Goal: Task Accomplishment & Management: Manage account settings

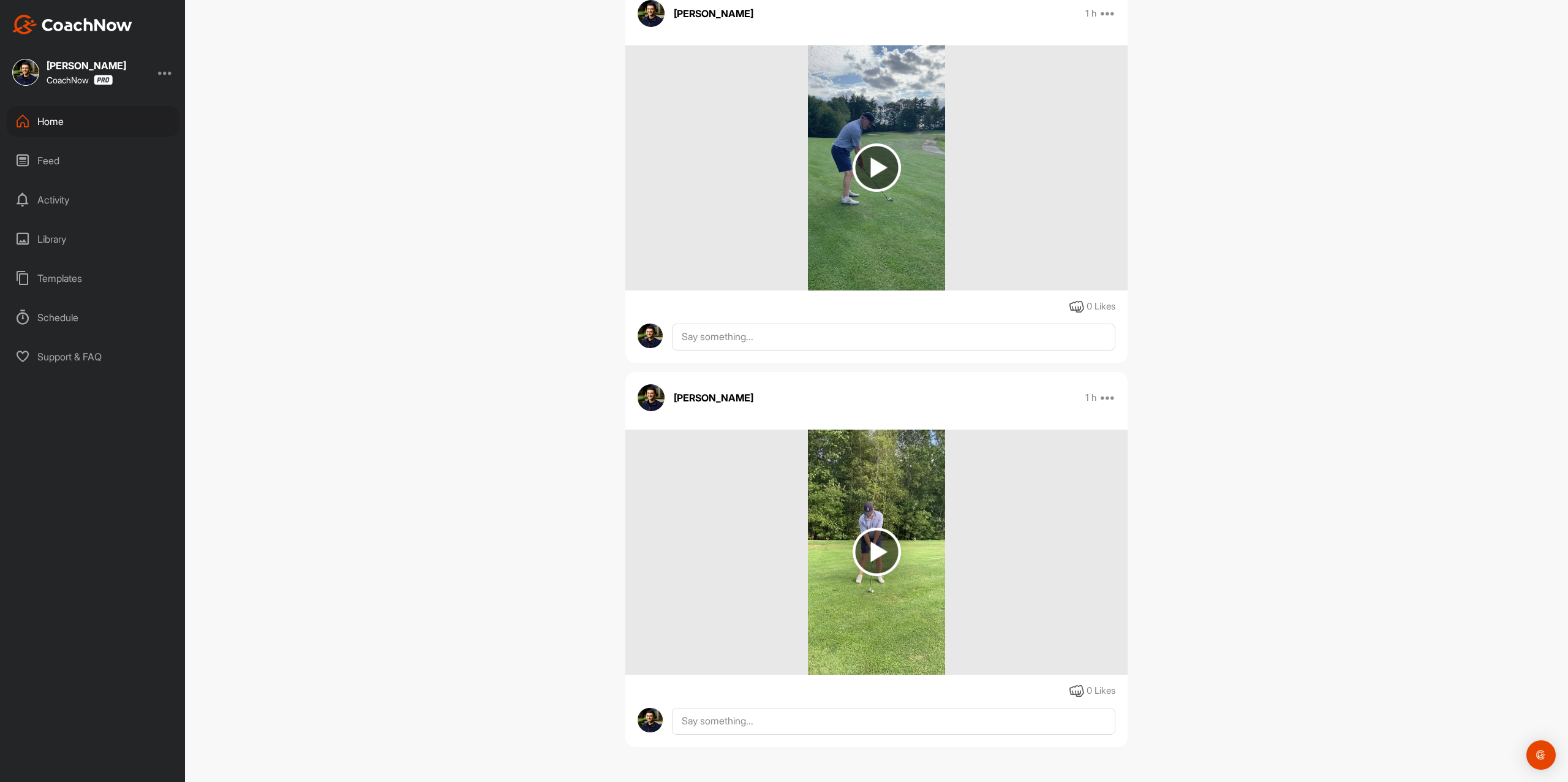
scroll to position [756, 0]
click at [95, 26] on img at bounding box center [71, 24] width 120 height 20
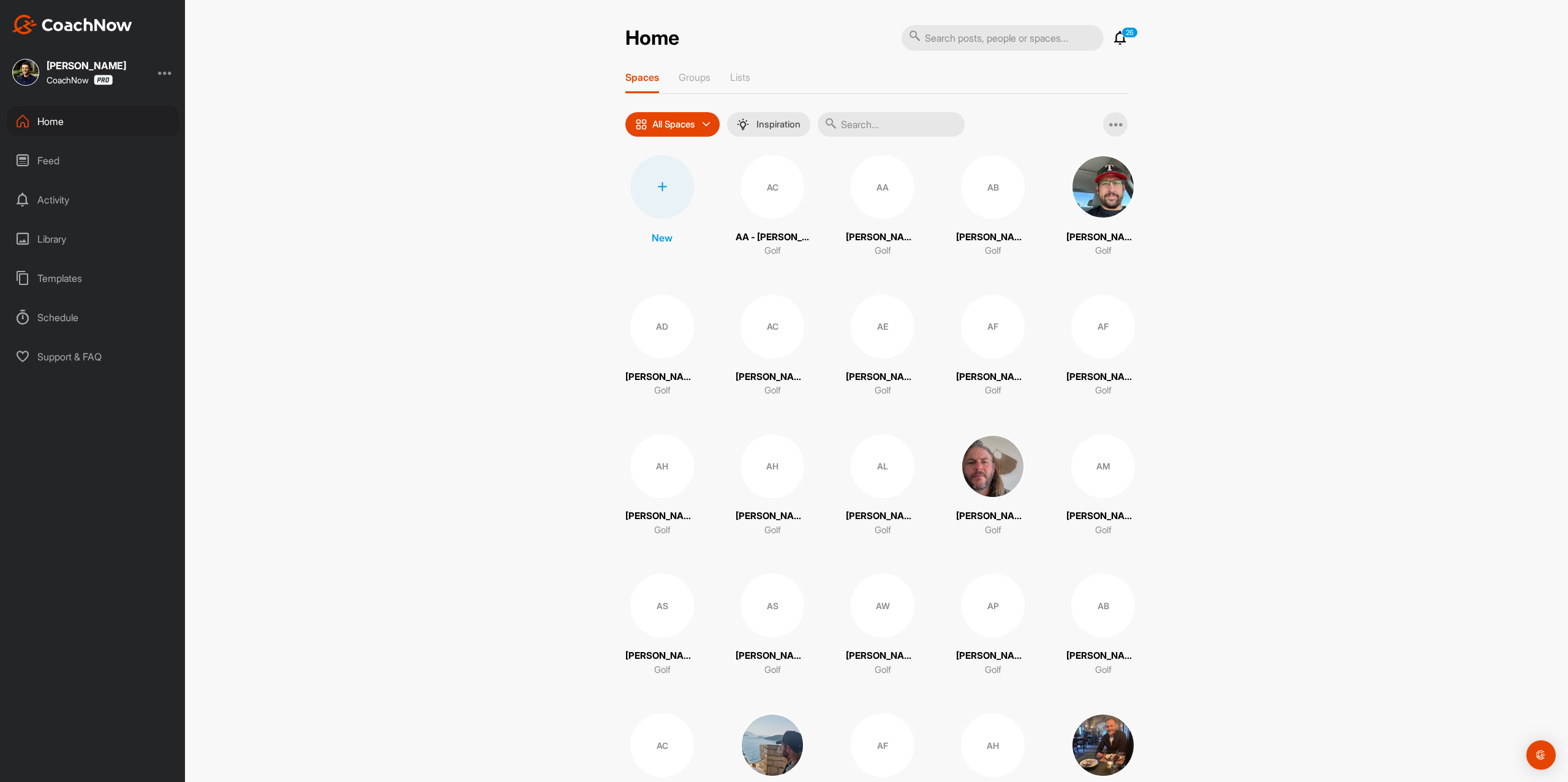
click at [666, 172] on div at bounding box center [662, 187] width 64 height 64
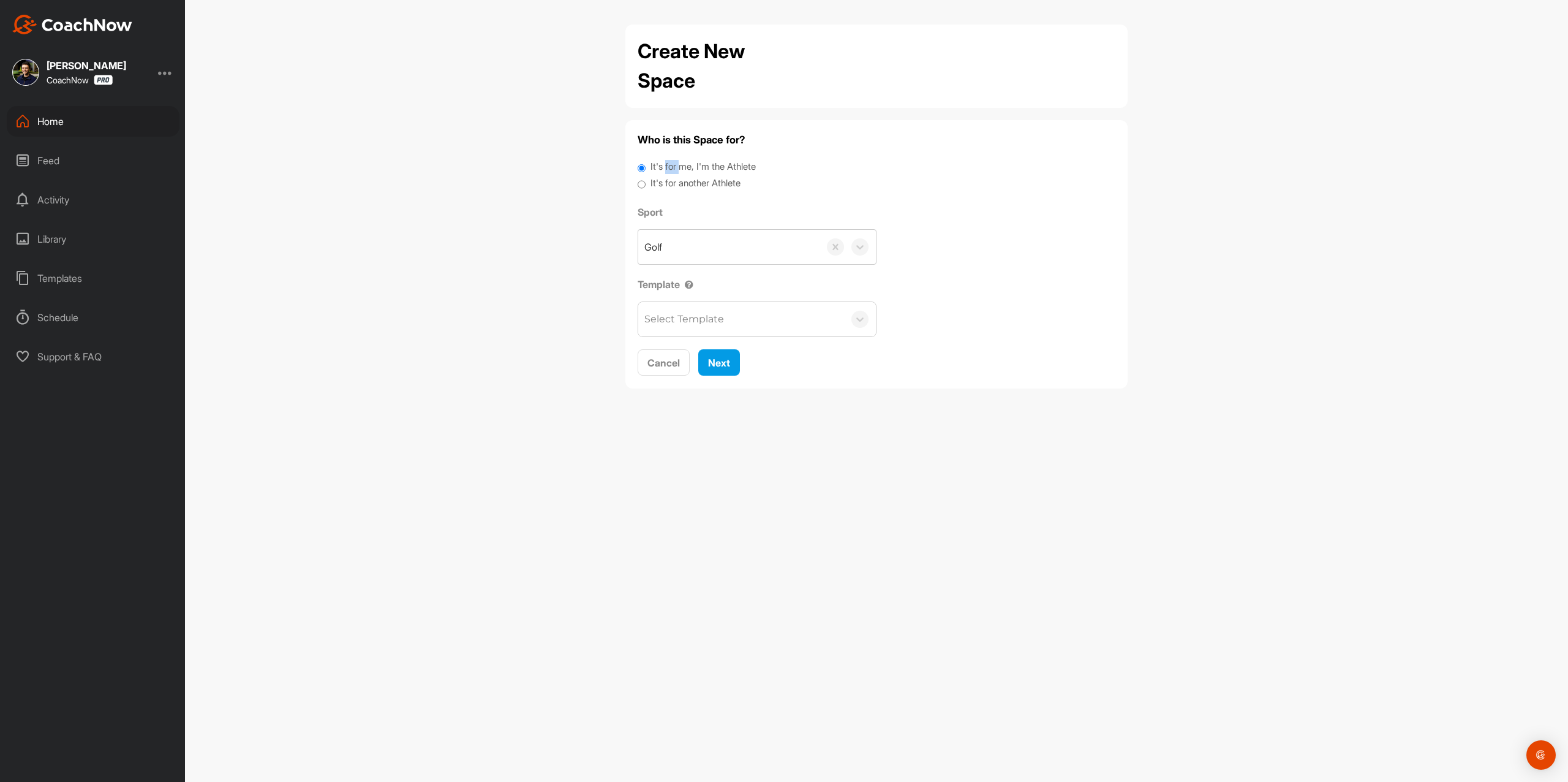
drag, startPoint x: 666, startPoint y: 173, endPoint x: 673, endPoint y: 188, distance: 16.6
click at [667, 173] on label "It's for me, I'm the Athlete" at bounding box center [703, 167] width 105 height 14
click at [646, 173] on input "It's for me, I'm the Athlete" at bounding box center [641, 168] width 8 height 16
click at [673, 188] on label "It's for another Athlete" at bounding box center [695, 183] width 90 height 14
click at [646, 188] on input "It's for another Athlete" at bounding box center [641, 184] width 8 height 16
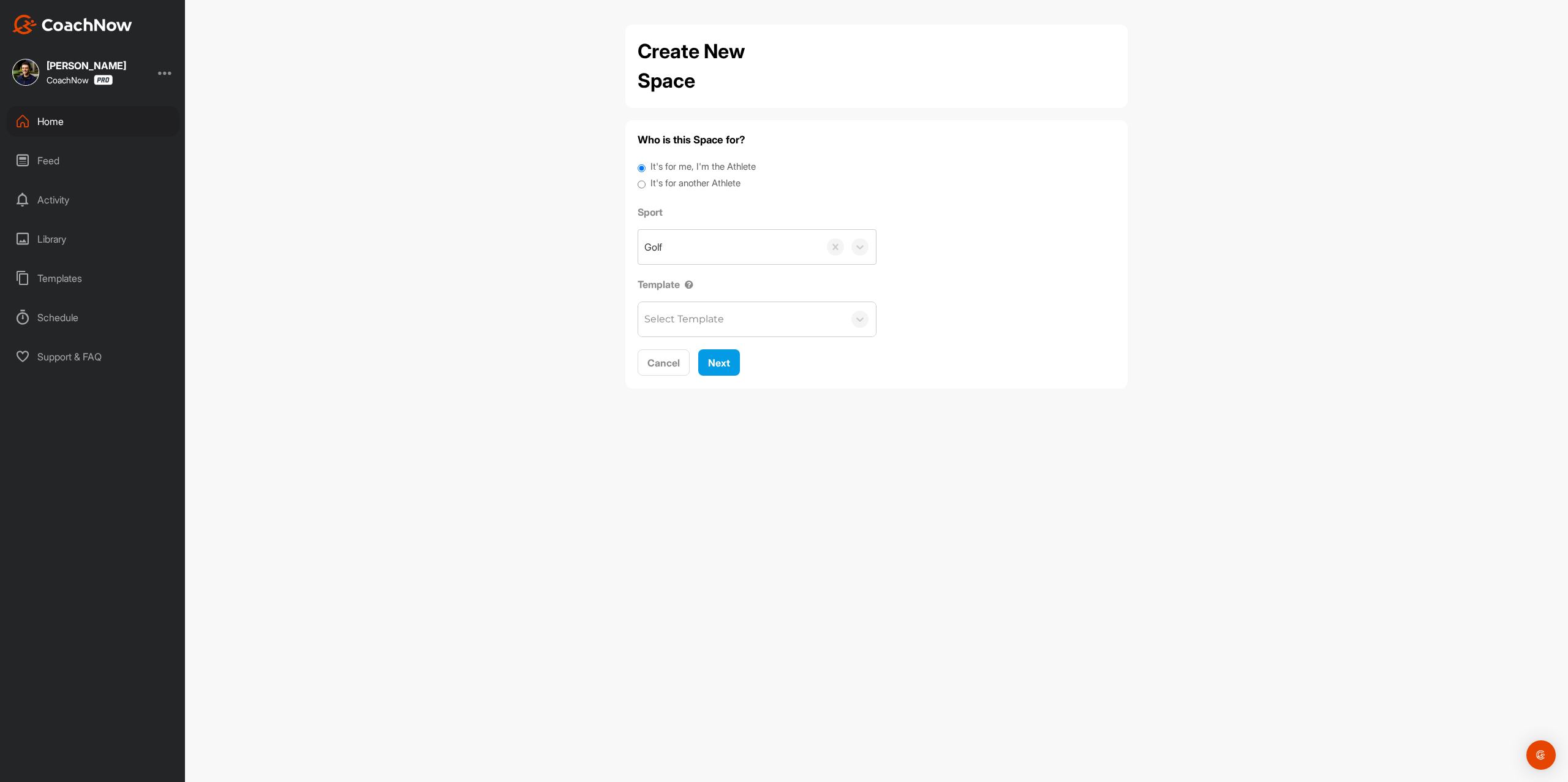
radio input "true"
click at [672, 184] on label "It's for another Athlete" at bounding box center [695, 183] width 90 height 14
click at [646, 184] on input "It's for another Athlete" at bounding box center [641, 184] width 8 height 16
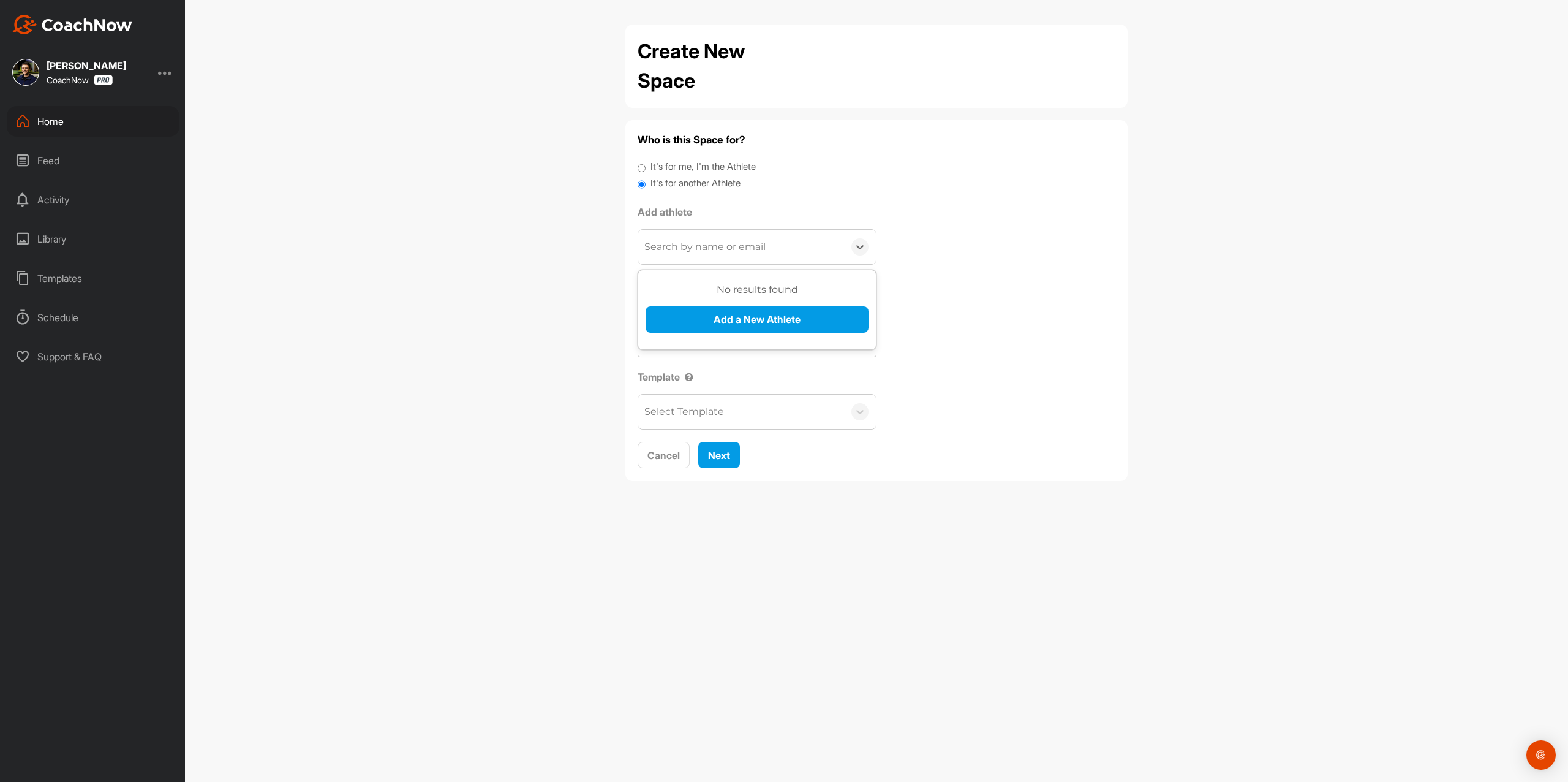
click at [701, 244] on div "Search by name or email" at bounding box center [704, 246] width 121 height 15
paste input "[EMAIL_ADDRESS][DOMAIN_NAME]"
type input "[EMAIL_ADDRESS][DOMAIN_NAME]"
click at [724, 320] on button "Add a New Athlete" at bounding box center [757, 320] width 223 height 27
click at [728, 308] on input "text" at bounding box center [757, 315] width 223 height 27
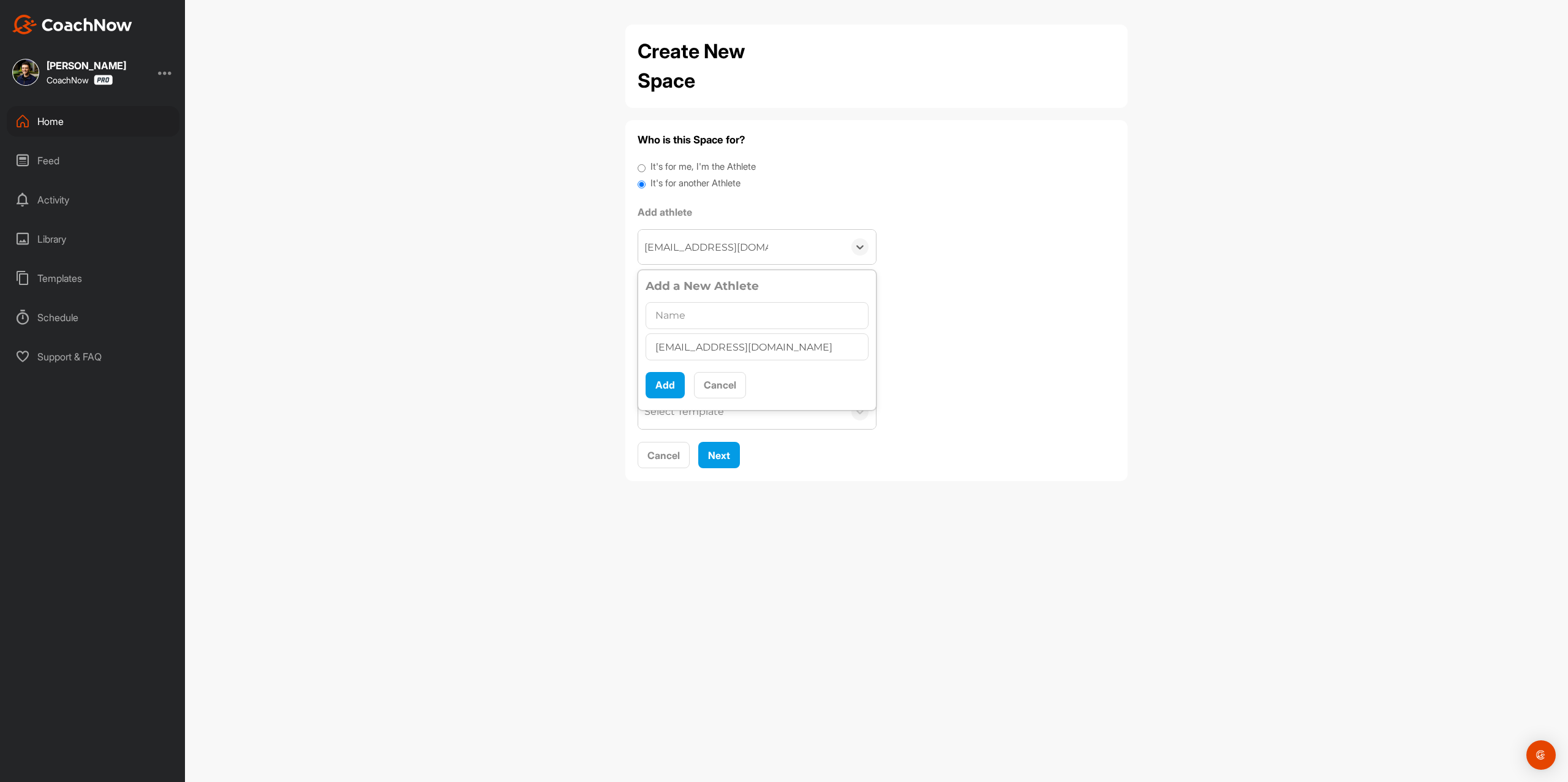
click at [758, 321] on input "text" at bounding box center [757, 315] width 223 height 27
click at [694, 321] on input "text" at bounding box center [757, 315] width 223 height 27
click at [746, 334] on div "Golf" at bounding box center [728, 339] width 182 height 34
click at [769, 246] on div "Search by name or email" at bounding box center [741, 247] width 206 height 34
click at [1030, 220] on div "Who is this Space for? It's for me, I'm the Athlete It's for another Athlete Ad…" at bounding box center [876, 301] width 478 height 336
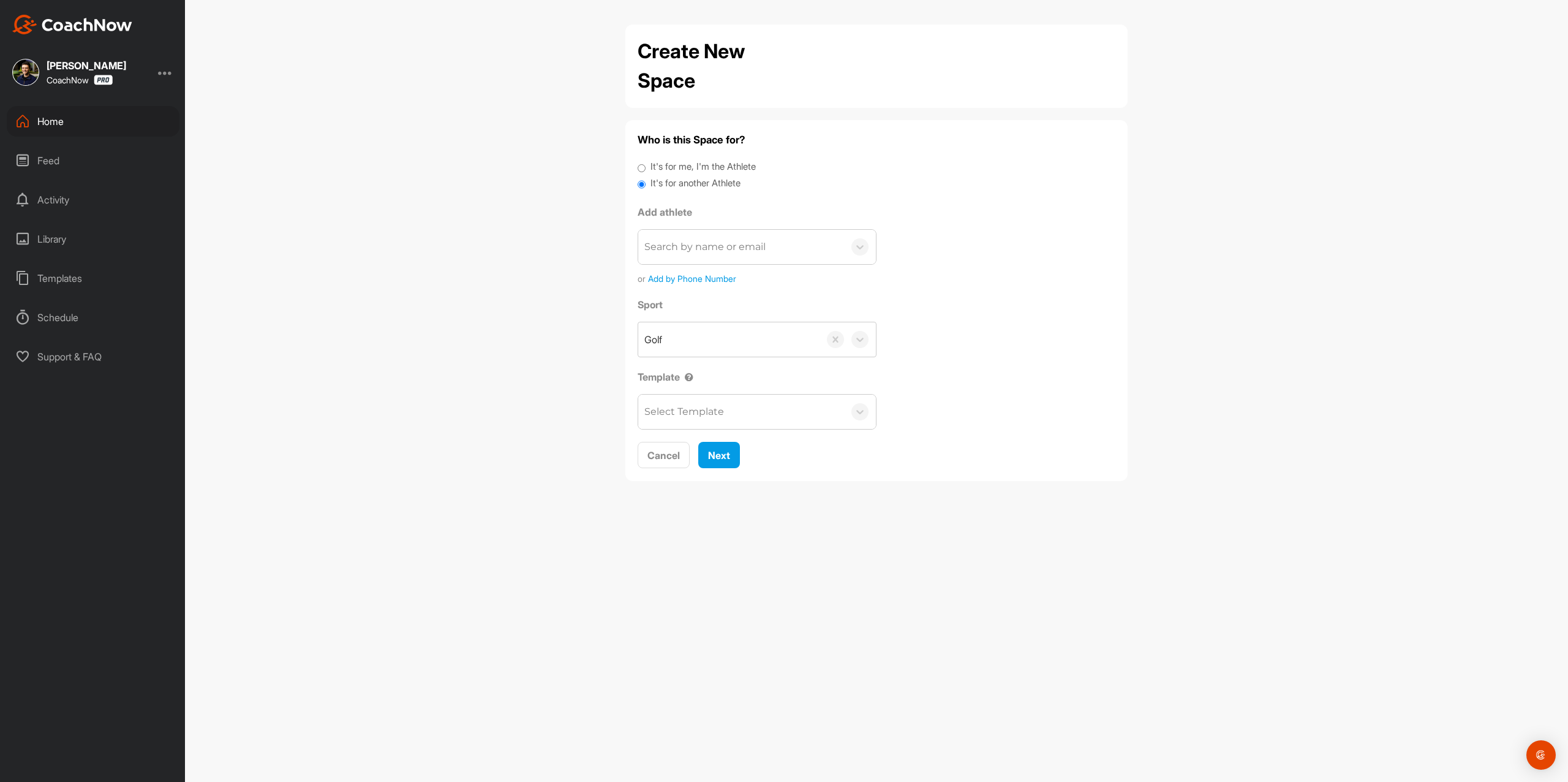
click at [790, 253] on div "Search by name or email" at bounding box center [741, 247] width 206 height 34
paste input "[EMAIL_ADDRESS][DOMAIN_NAME]"
type input "[EMAIL_ADDRESS][DOMAIN_NAME]"
click at [768, 322] on button "Add a New Athlete" at bounding box center [757, 320] width 223 height 27
click at [768, 322] on input "text" at bounding box center [757, 315] width 223 height 27
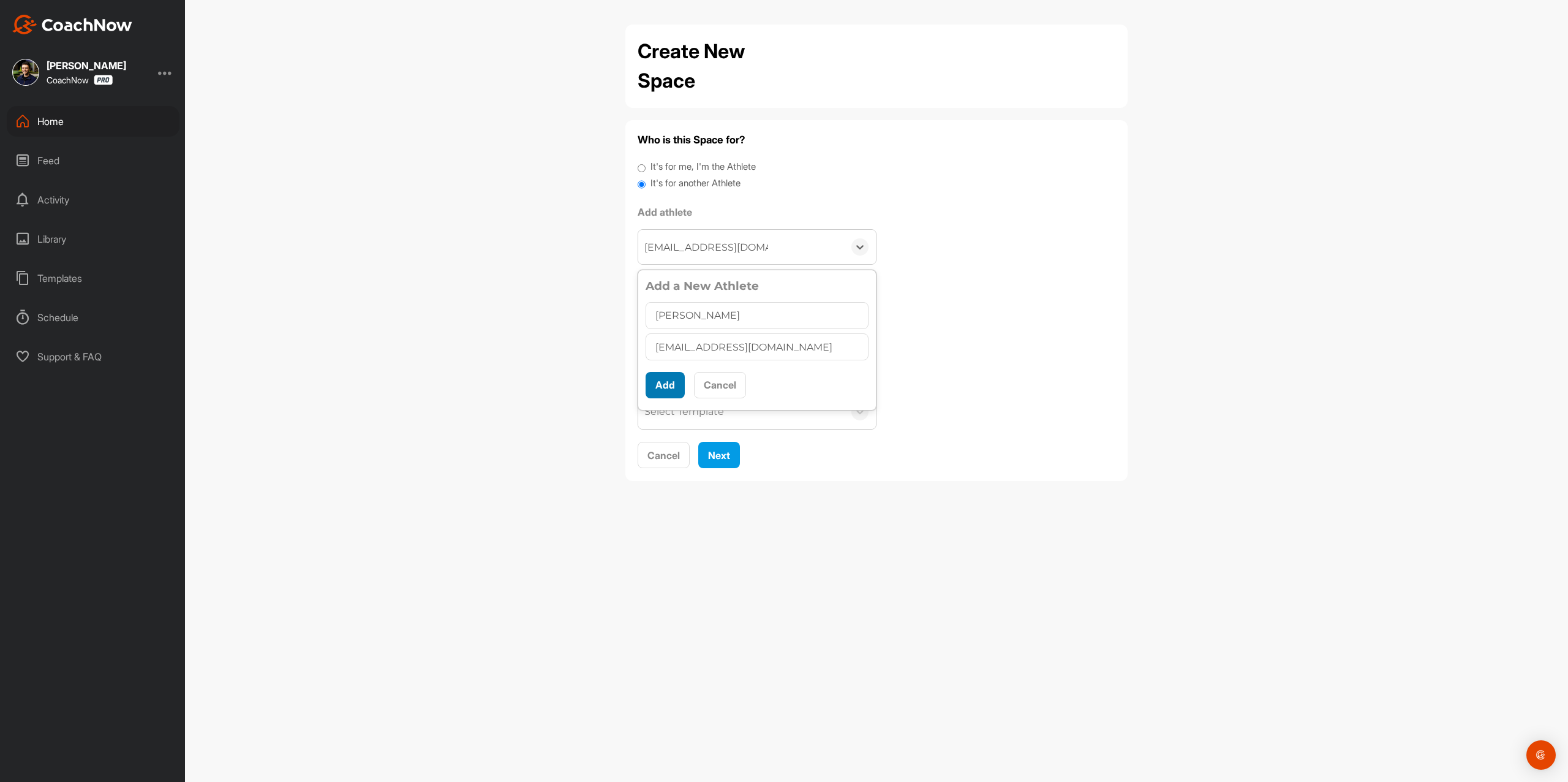
type input "[PERSON_NAME]"
click at [678, 383] on button "Add" at bounding box center [666, 385] width 40 height 27
click at [695, 385] on div "Select Template" at bounding box center [684, 382] width 79 height 15
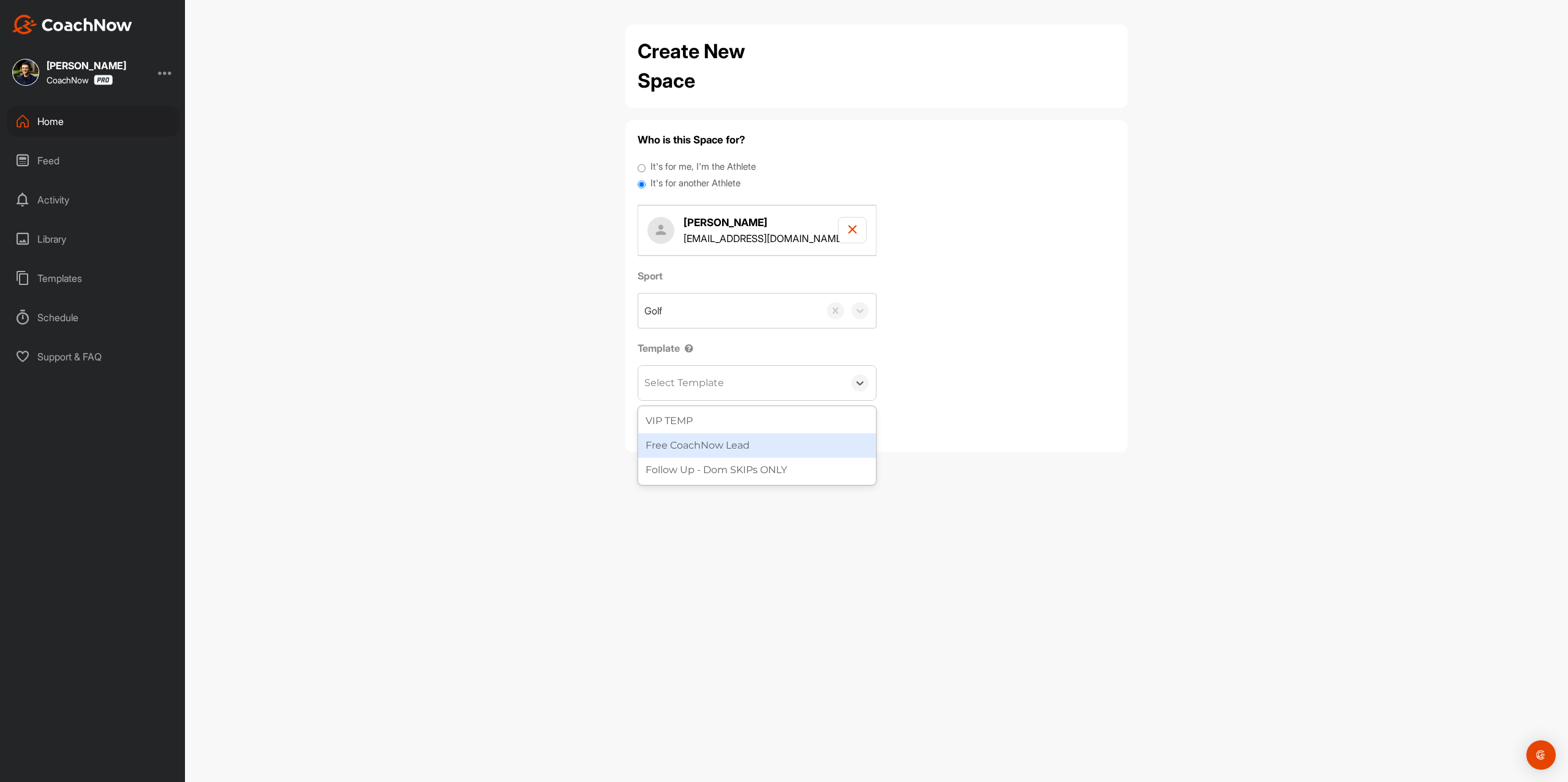
click at [707, 441] on div "Free CoachNow Lead" at bounding box center [757, 445] width 238 height 24
click at [714, 430] on span "Next" at bounding box center [719, 425] width 22 height 12
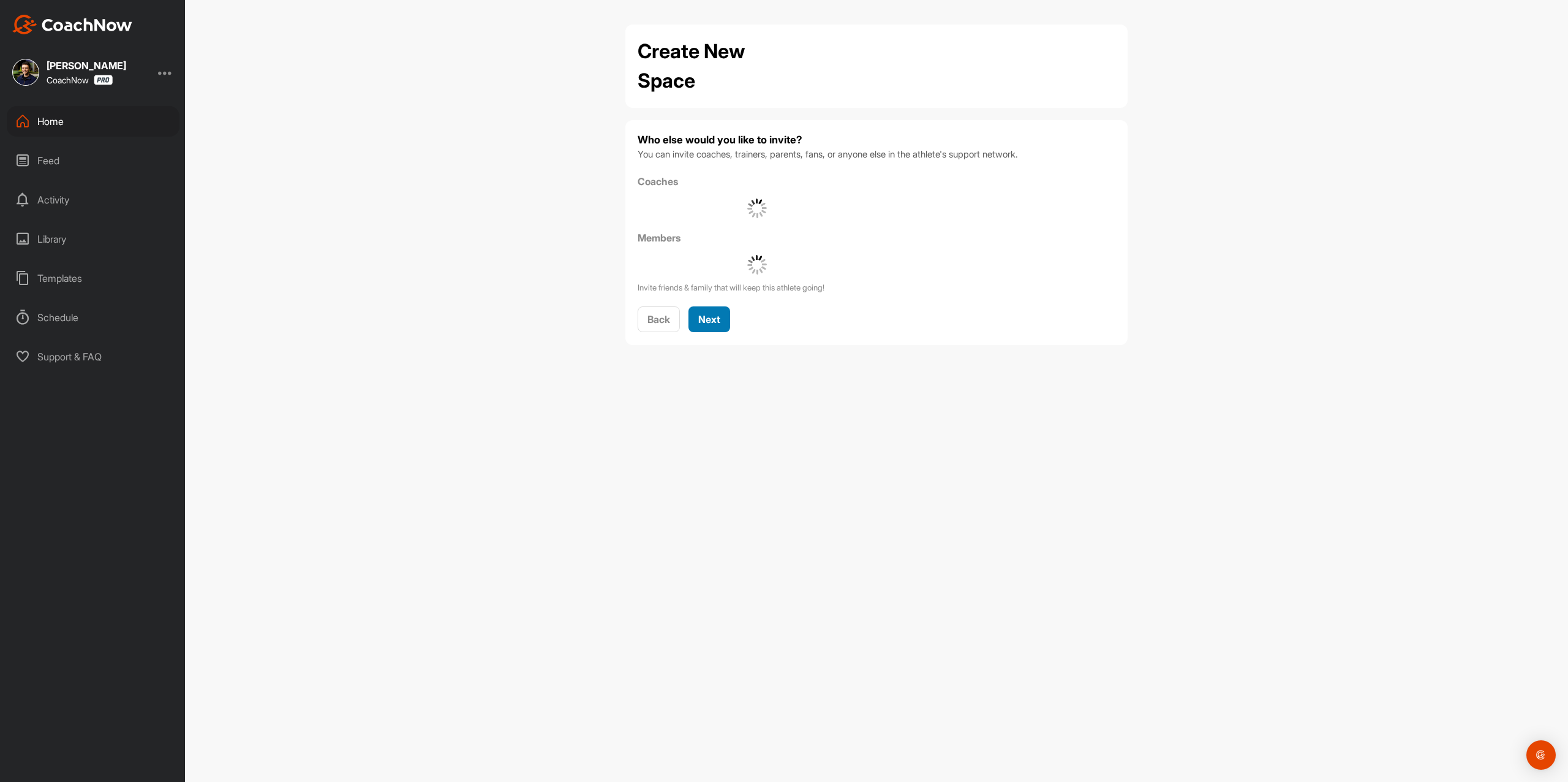
click at [716, 315] on span "Next" at bounding box center [710, 319] width 22 height 12
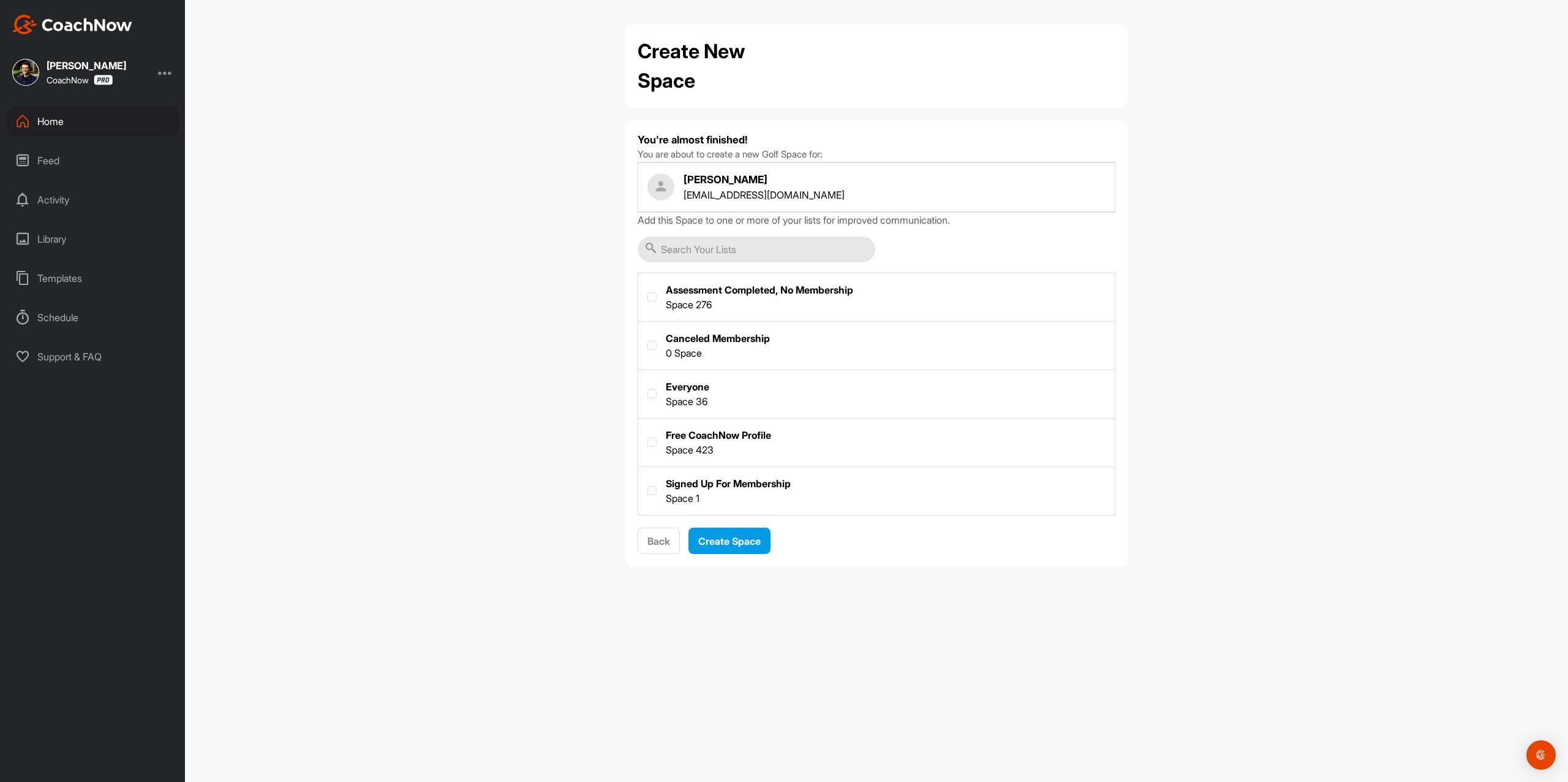
click at [718, 432] on label at bounding box center [876, 441] width 476 height 46
click at [648, 438] on input "checkbox" at bounding box center [648, 438] width 1 height 1
checkbox input "true"
click at [734, 544] on span "Create Space" at bounding box center [729, 541] width 63 height 12
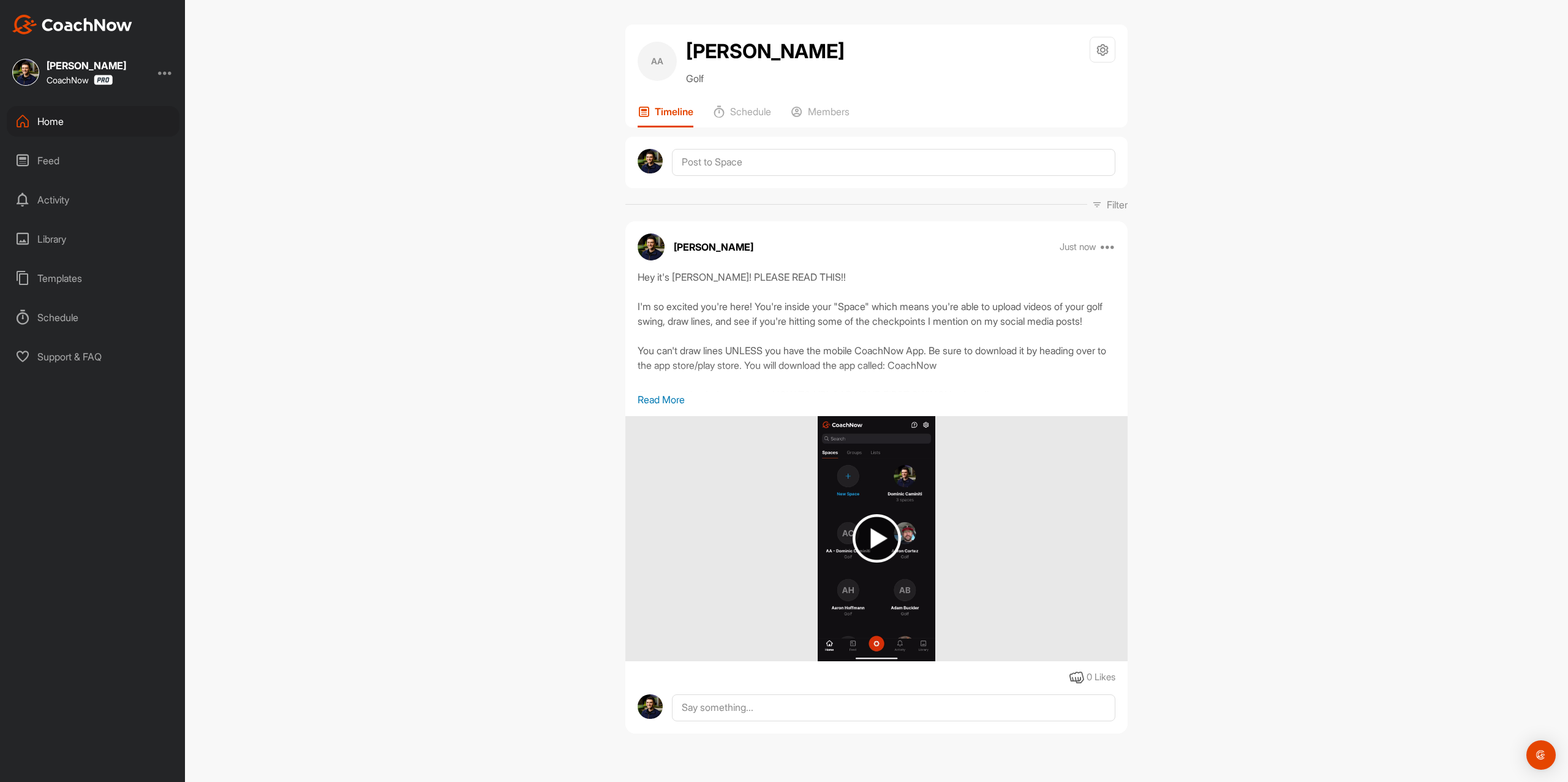
click at [887, 177] on div at bounding box center [876, 163] width 502 height 52
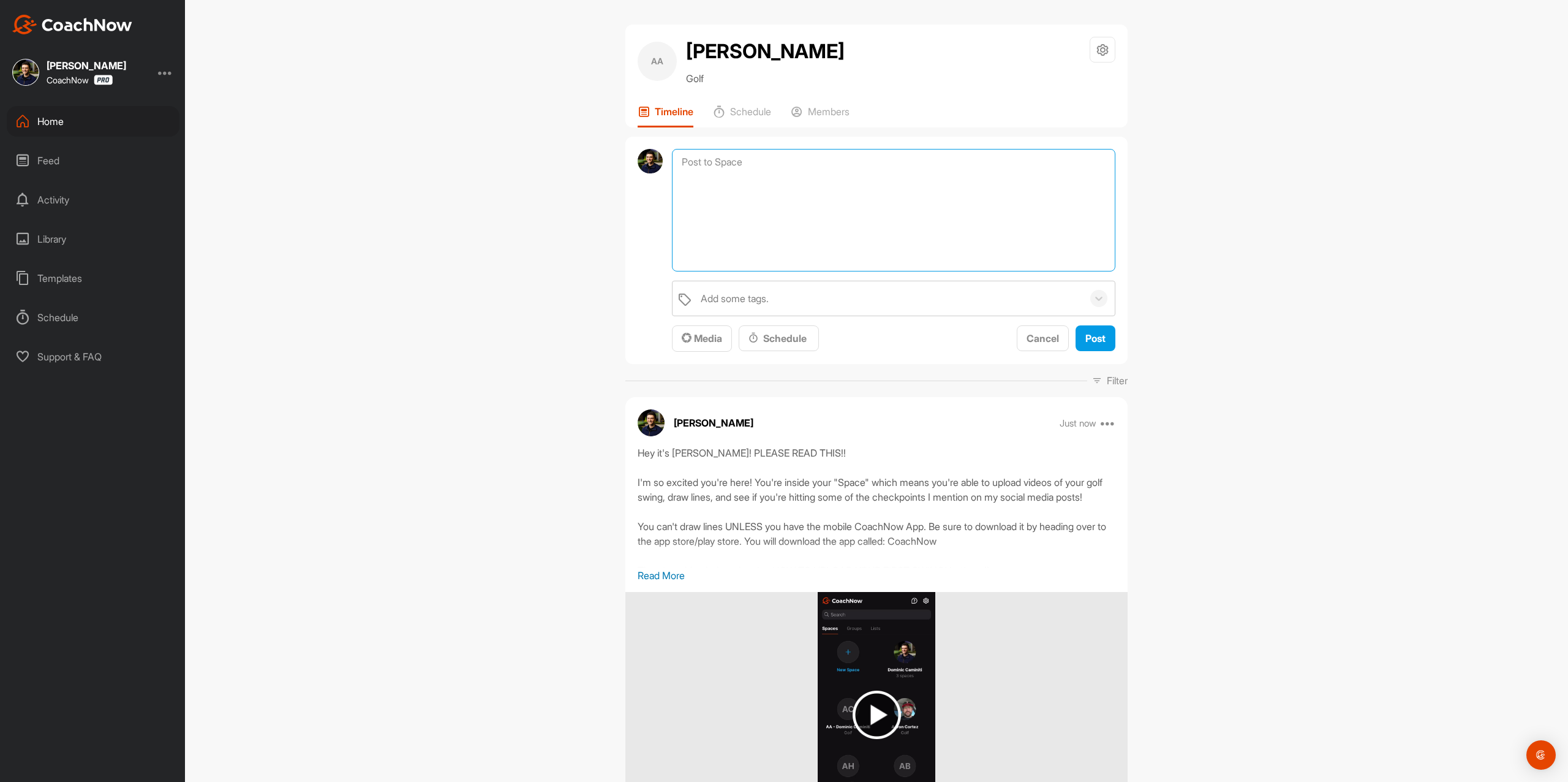
click at [896, 152] on textarea at bounding box center [893, 210] width 443 height 122
click at [714, 336] on span "Media" at bounding box center [702, 338] width 40 height 12
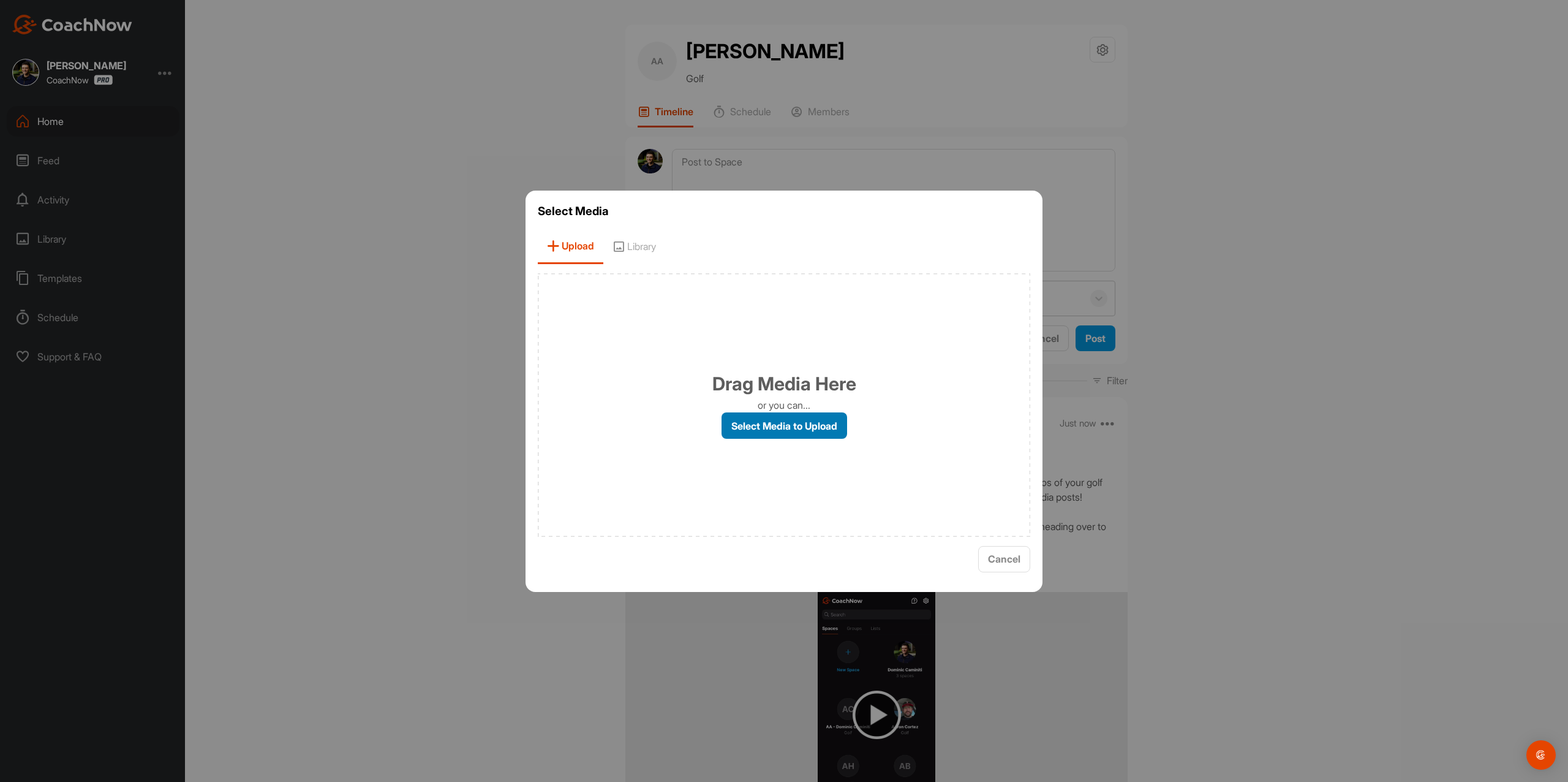
click at [760, 424] on label "Select Media to Upload" at bounding box center [784, 425] width 126 height 27
click at [0, 0] on input "Select Media to Upload" at bounding box center [0, 0] width 0 height 0
click at [884, 171] on div at bounding box center [784, 391] width 1568 height 782
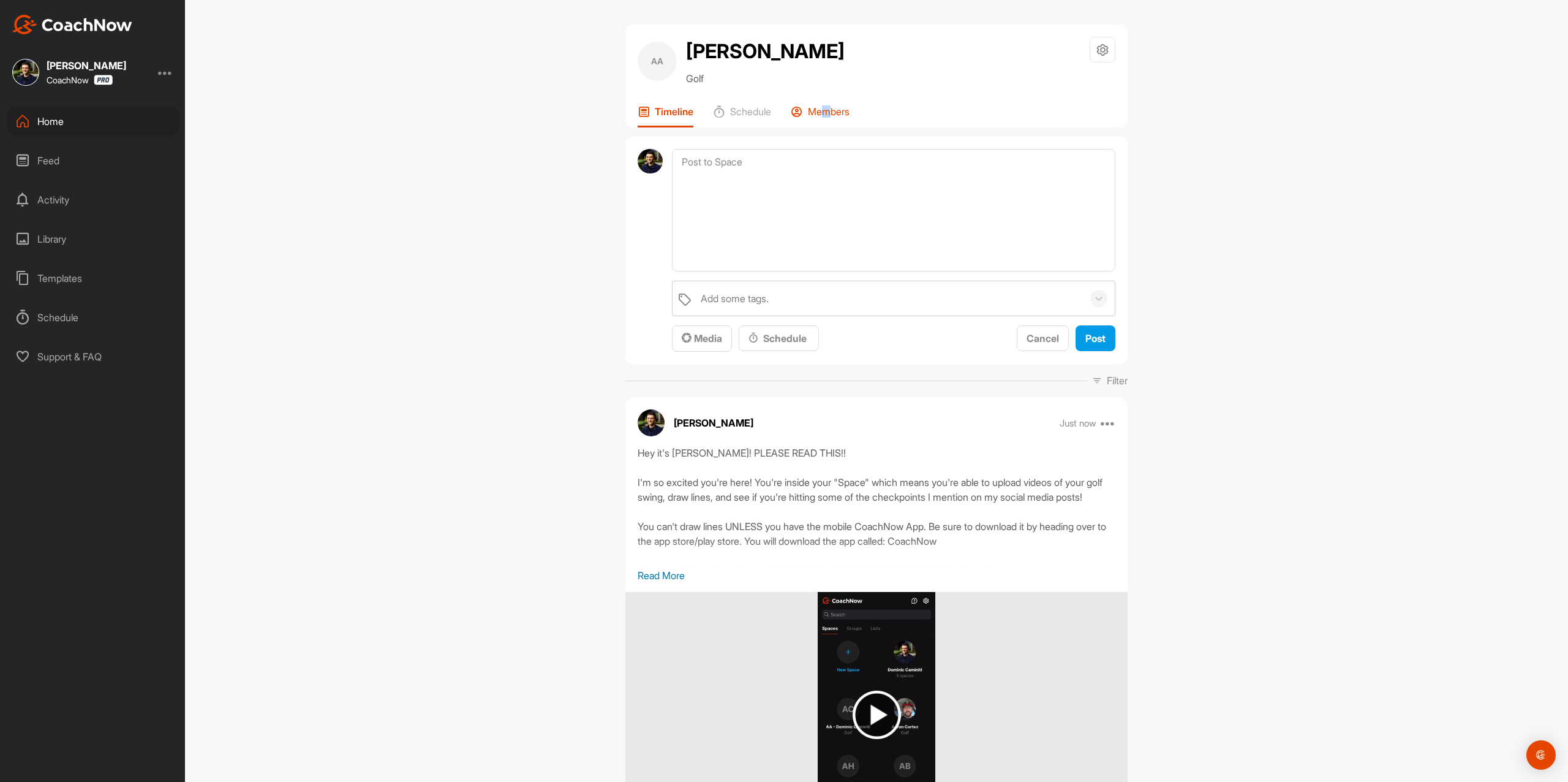
click at [827, 121] on div "Members" at bounding box center [820, 116] width 59 height 22
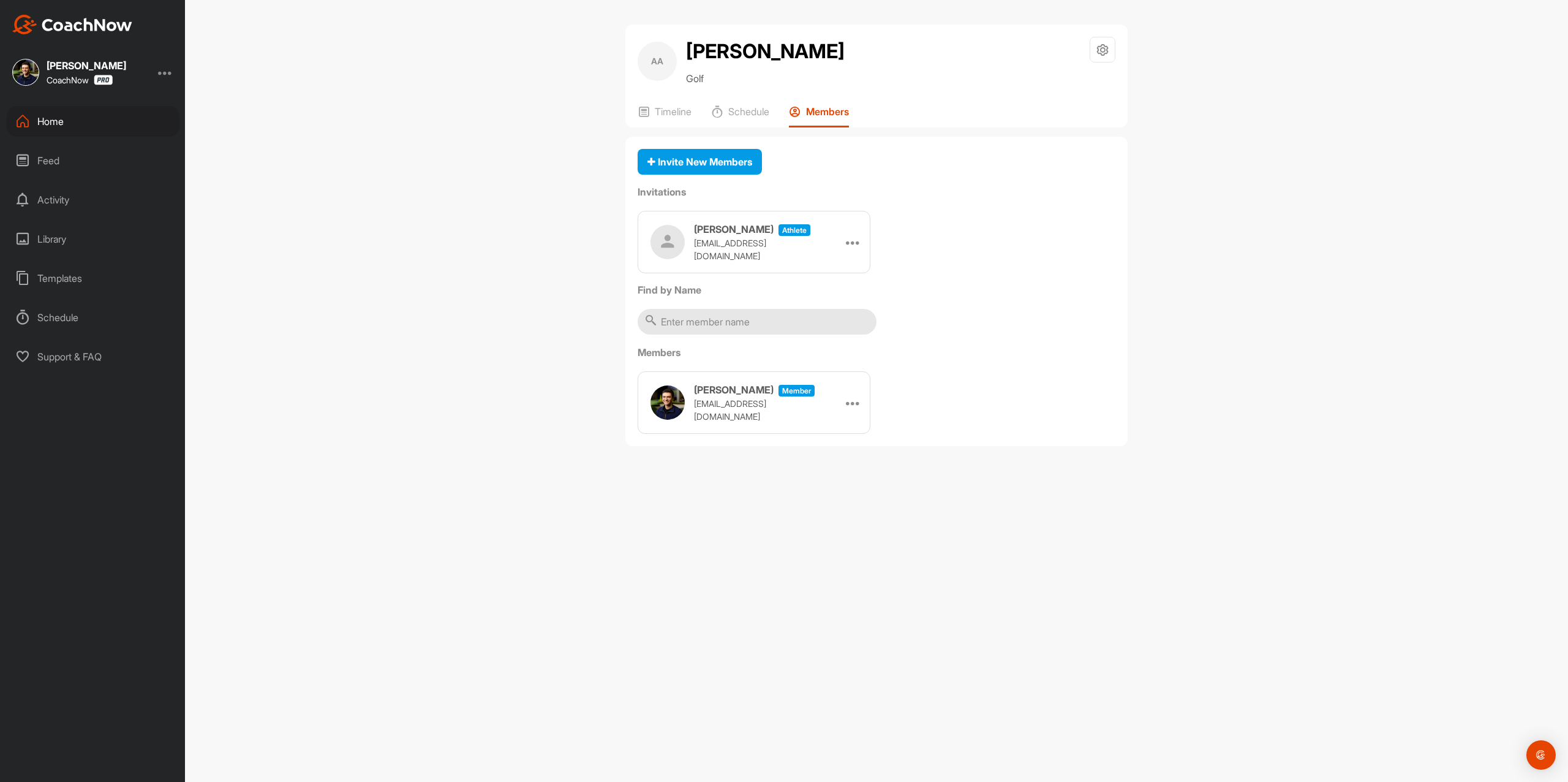
drag, startPoint x: 850, startPoint y: 246, endPoint x: 854, endPoint y: 268, distance: 22.4
click at [849, 246] on icon at bounding box center [852, 241] width 15 height 15
click at [850, 351] on li "Copy Link" at bounding box center [829, 353] width 65 height 39
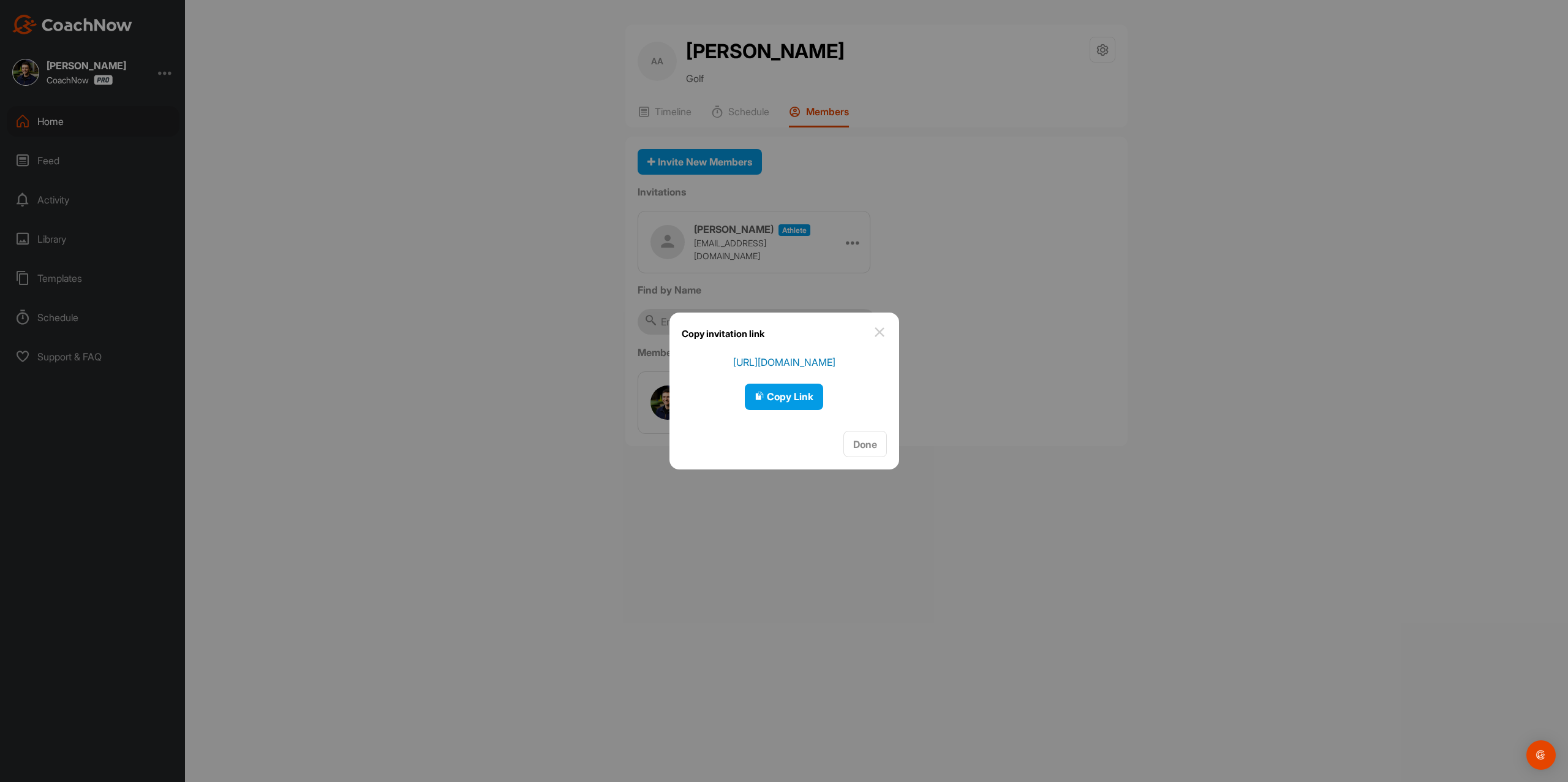
drag, startPoint x: 785, startPoint y: 381, endPoint x: 792, endPoint y: 378, distance: 7.6
click at [785, 381] on div "[URL][DOMAIN_NAME] Copy Link" at bounding box center [784, 382] width 102 height 55
click at [782, 400] on span "Copy Link" at bounding box center [784, 396] width 59 height 12
click at [791, 400] on span "Copy Link" at bounding box center [784, 396] width 59 height 12
click at [876, 336] on img at bounding box center [879, 332] width 15 height 15
